Goal: Task Accomplishment & Management: Use online tool/utility

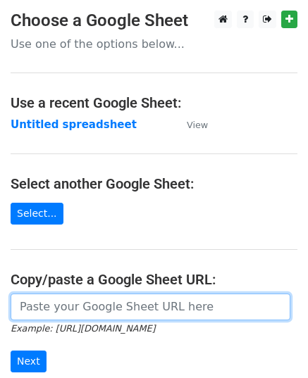
click at [49, 306] on input "url" at bounding box center [151, 307] width 280 height 27
paste input "https://docs.google.com/spreadsheets/d/1mfJ812sInC4C9xNCKrWTSdqjj2lkHHmdiueItIF…"
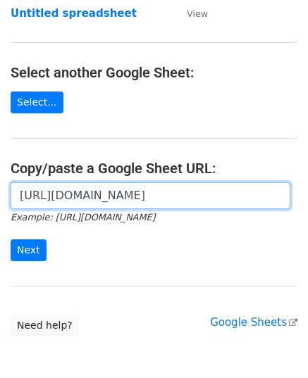
scroll to position [179, 0]
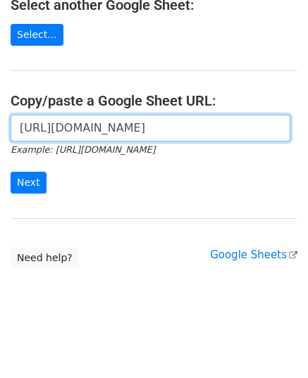
type input "https://docs.google.com/spreadsheets/d/1mfJ812sInC4C9xNCKrWTSdqjj2lkHHmdiueItIF…"
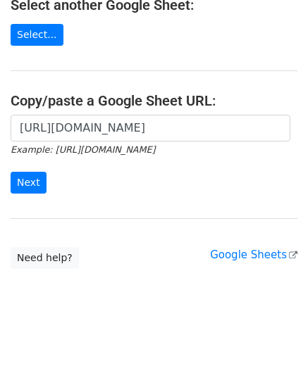
scroll to position [0, 0]
drag, startPoint x: 11, startPoint y: 168, endPoint x: 23, endPoint y: 174, distance: 13.2
click at [19, 171] on form "https://docs.google.com/spreadsheets/d/1mfJ812sInC4C9xNCKrWTSdqjj2lkHHmdiueItIF…" at bounding box center [154, 154] width 287 height 79
click at [23, 174] on input "Next" at bounding box center [29, 183] width 36 height 22
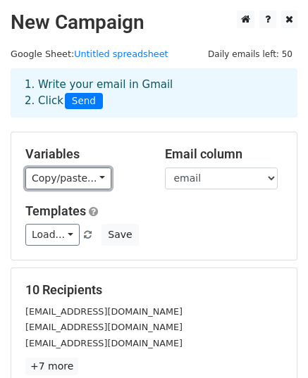
click at [66, 186] on link "Copy/paste..." at bounding box center [68, 179] width 86 height 22
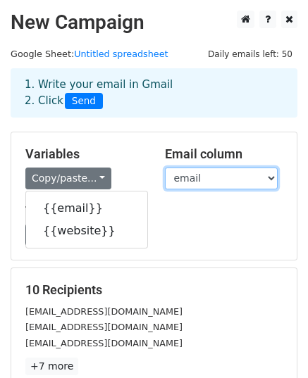
click at [180, 180] on select "email website" at bounding box center [221, 179] width 113 height 22
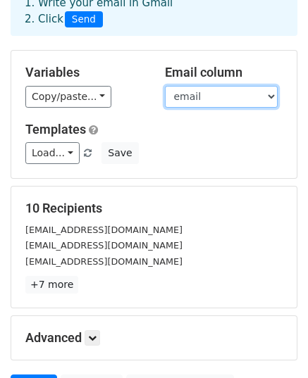
scroll to position [222, 0]
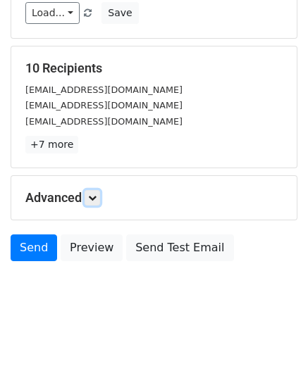
click at [89, 201] on link at bounding box center [92, 197] width 15 height 15
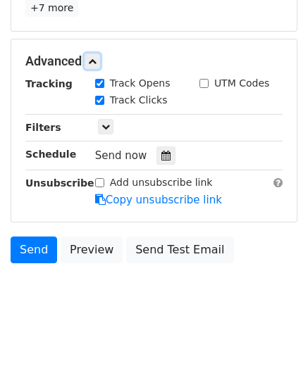
scroll to position [359, 0]
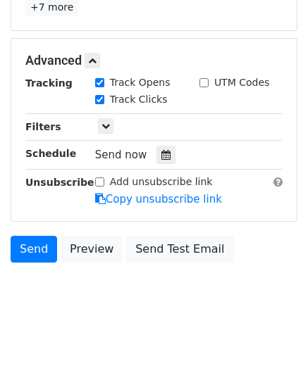
click at [163, 155] on icon at bounding box center [165, 155] width 9 height 10
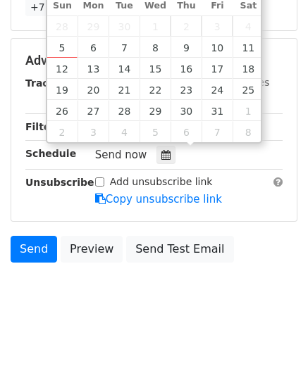
type input "2025-10-07 12:00"
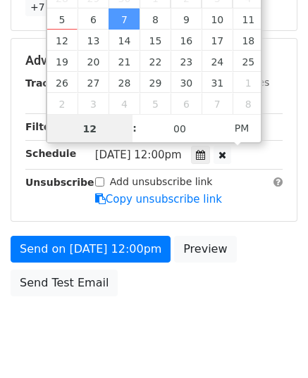
type input "9"
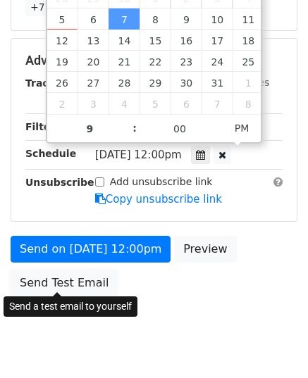
type input "2025-10-07 21:00"
click at [56, 275] on link "Send Test Email" at bounding box center [64, 283] width 107 height 27
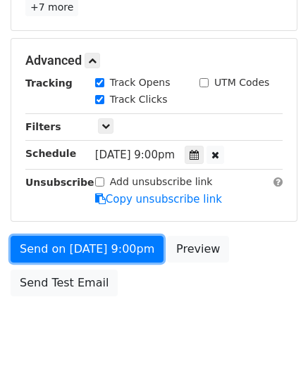
click at [82, 236] on link "Send on Oct 7 at 9:00pm" at bounding box center [87, 249] width 153 height 27
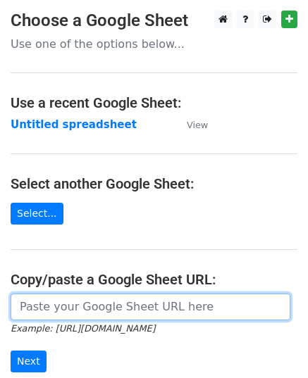
click at [118, 304] on input "url" at bounding box center [151, 307] width 280 height 27
paste input "[URL][DOMAIN_NAME]"
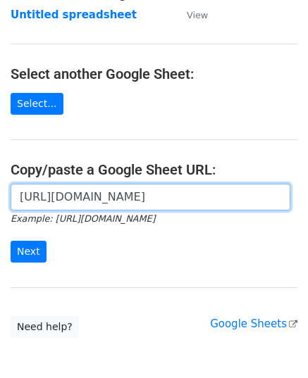
scroll to position [179, 0]
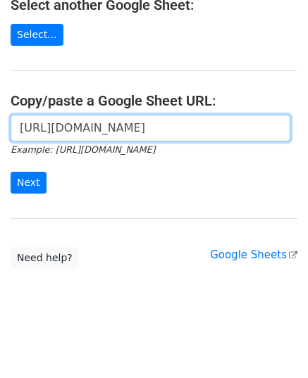
type input "[URL][DOMAIN_NAME]"
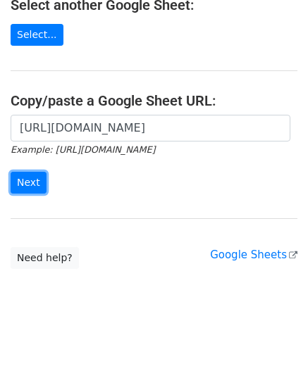
scroll to position [0, 0]
click at [32, 173] on input "Next" at bounding box center [29, 183] width 36 height 22
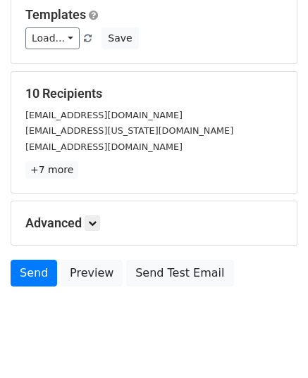
scroll to position [211, 0]
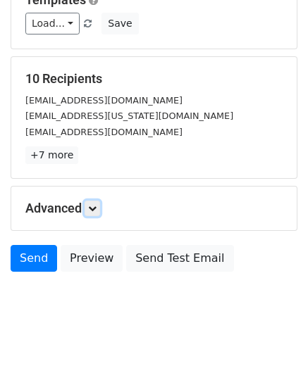
click at [94, 204] on icon at bounding box center [92, 208] width 8 height 8
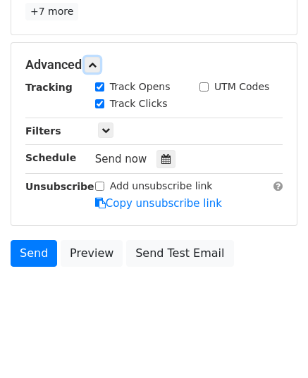
scroll to position [359, 0]
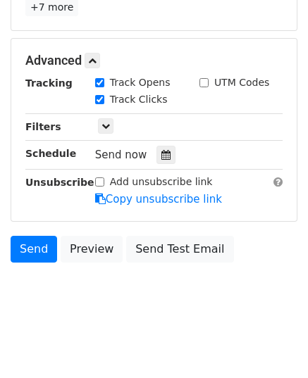
click at [161, 155] on icon at bounding box center [165, 155] width 9 height 10
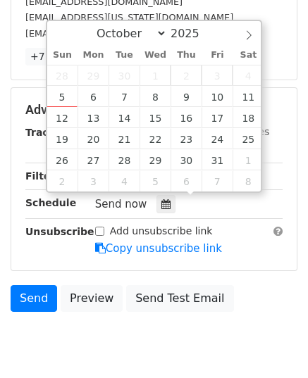
scroll to position [289, 0]
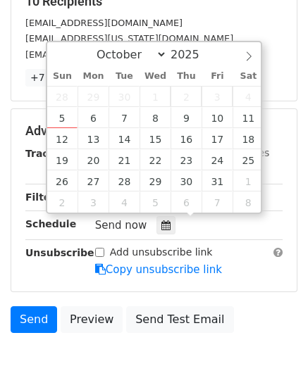
type input "2025-10-08 12:00"
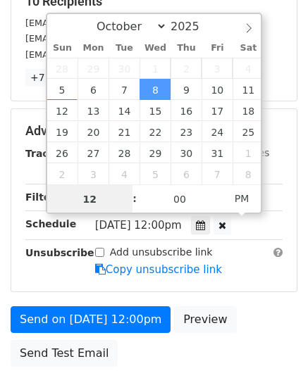
scroll to position [0, 0]
type input "10"
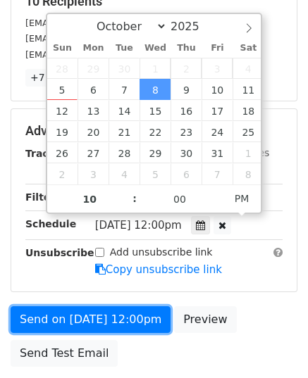
type input "2025-10-08 22:00"
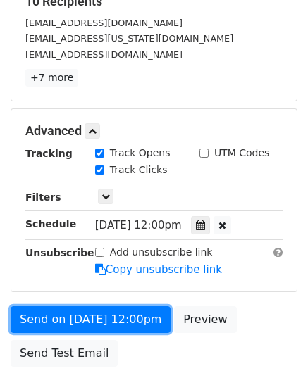
click at [87, 309] on link "Send on Oct 8 at 12:00pm" at bounding box center [91, 319] width 160 height 27
click at [87, 310] on link "Send on Oct 8 at 10:00pm" at bounding box center [91, 319] width 160 height 27
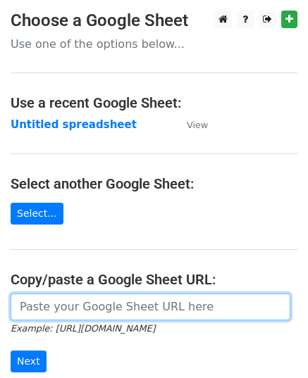
click at [136, 309] on input "url" at bounding box center [151, 307] width 280 height 27
paste input "[URL][DOMAIN_NAME]"
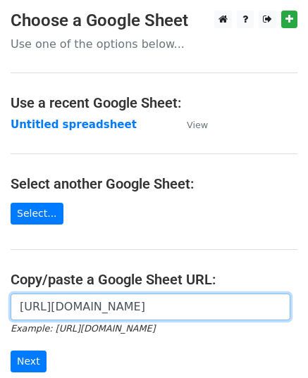
scroll to position [0, 316]
type input "[URL][DOMAIN_NAME]"
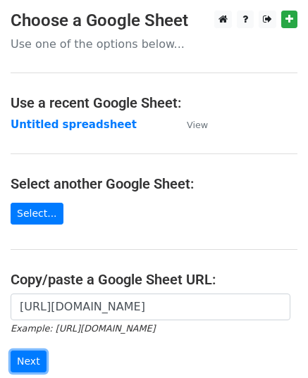
click at [39, 359] on input "Next" at bounding box center [29, 362] width 36 height 22
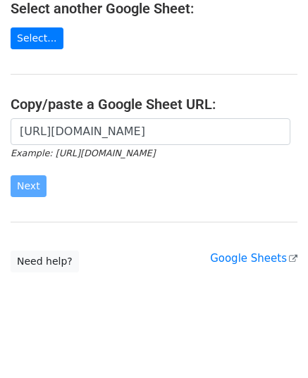
scroll to position [179, 0]
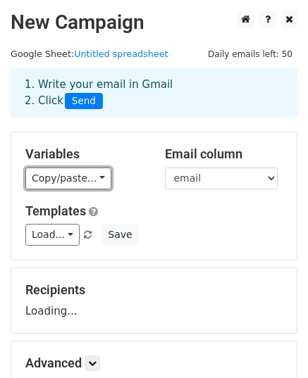
click at [73, 179] on link "Copy/paste..." at bounding box center [68, 179] width 86 height 22
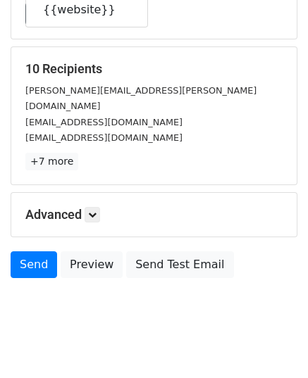
scroll to position [222, 0]
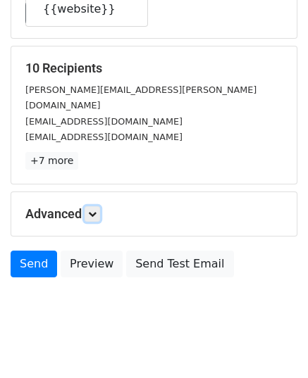
click at [93, 210] on icon at bounding box center [92, 214] width 8 height 8
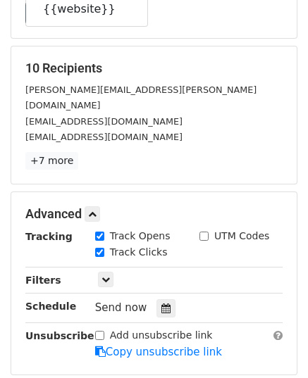
click at [156, 299] on div at bounding box center [165, 308] width 19 height 18
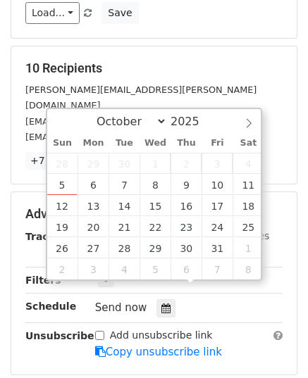
type input "2025-10-09 12:00"
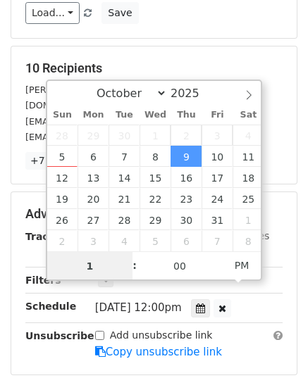
type input "11"
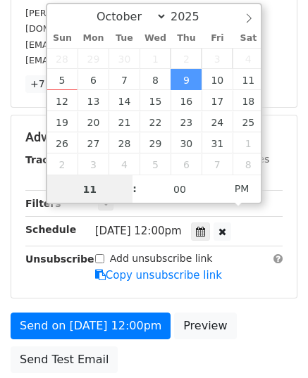
scroll to position [392, 0]
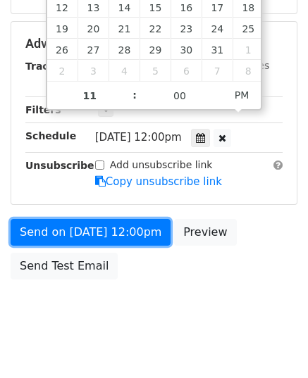
type input "2025-10-09 23:00"
click at [92, 219] on link "Send on Oct 9 at 12:00pm" at bounding box center [91, 232] width 160 height 27
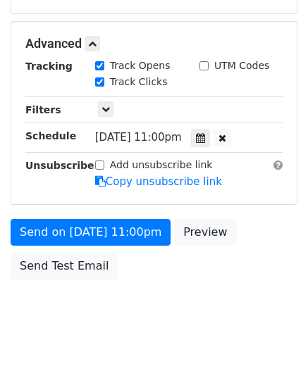
scroll to position [337, 0]
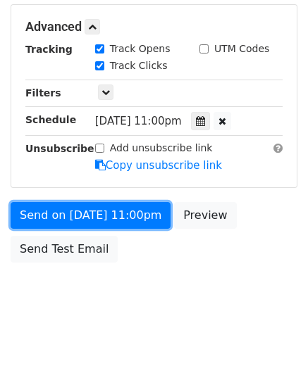
click at [92, 209] on link "Send on Oct 9 at 11:00pm" at bounding box center [91, 215] width 160 height 27
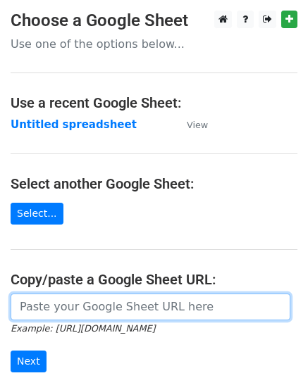
click at [66, 301] on input "url" at bounding box center [151, 307] width 280 height 27
paste input "[URL][DOMAIN_NAME]"
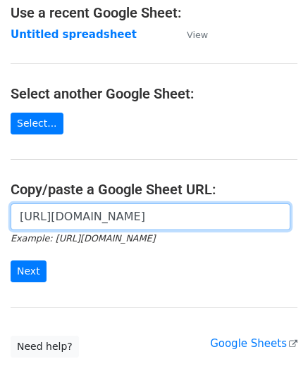
scroll to position [179, 0]
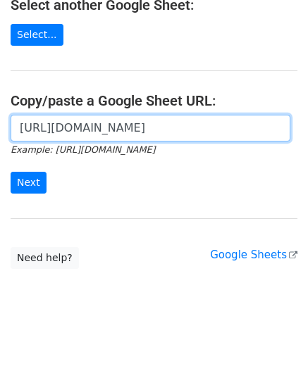
type input "[URL][DOMAIN_NAME]"
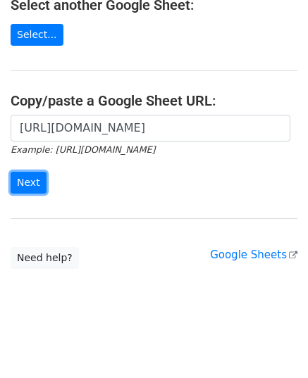
scroll to position [0, 0]
click at [37, 175] on input "Next" at bounding box center [29, 183] width 36 height 22
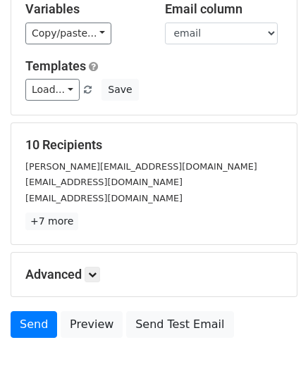
scroll to position [222, 0]
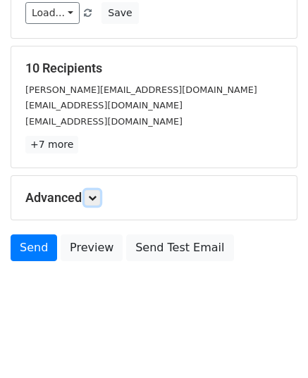
click at [92, 198] on icon at bounding box center [92, 198] width 8 height 8
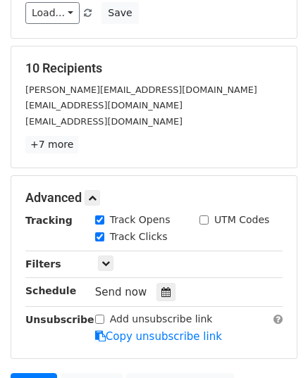
click at [161, 287] on icon at bounding box center [165, 292] width 9 height 10
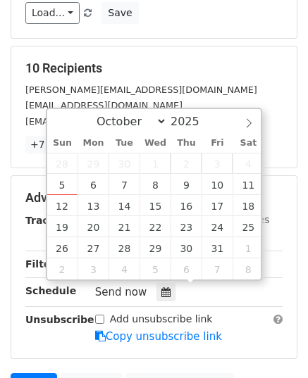
type input "[DATE] 12:00"
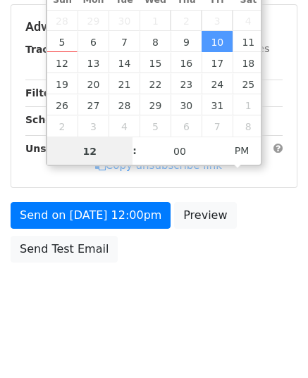
scroll to position [392, 0]
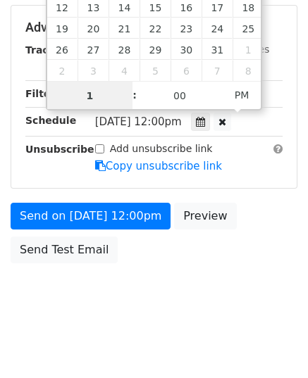
type input "11"
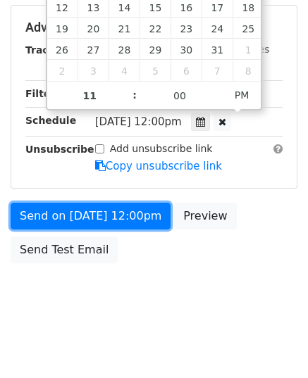
type input "[DATE] 23:00"
click at [71, 209] on link "Send on [DATE] 12:00pm" at bounding box center [91, 216] width 160 height 27
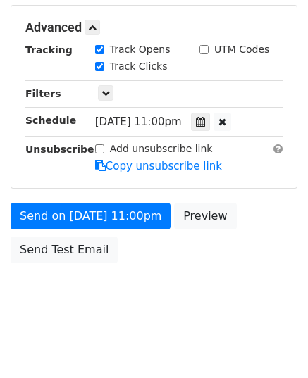
scroll to position [337, 0]
